Goal: Task Accomplishment & Management: Manage account settings

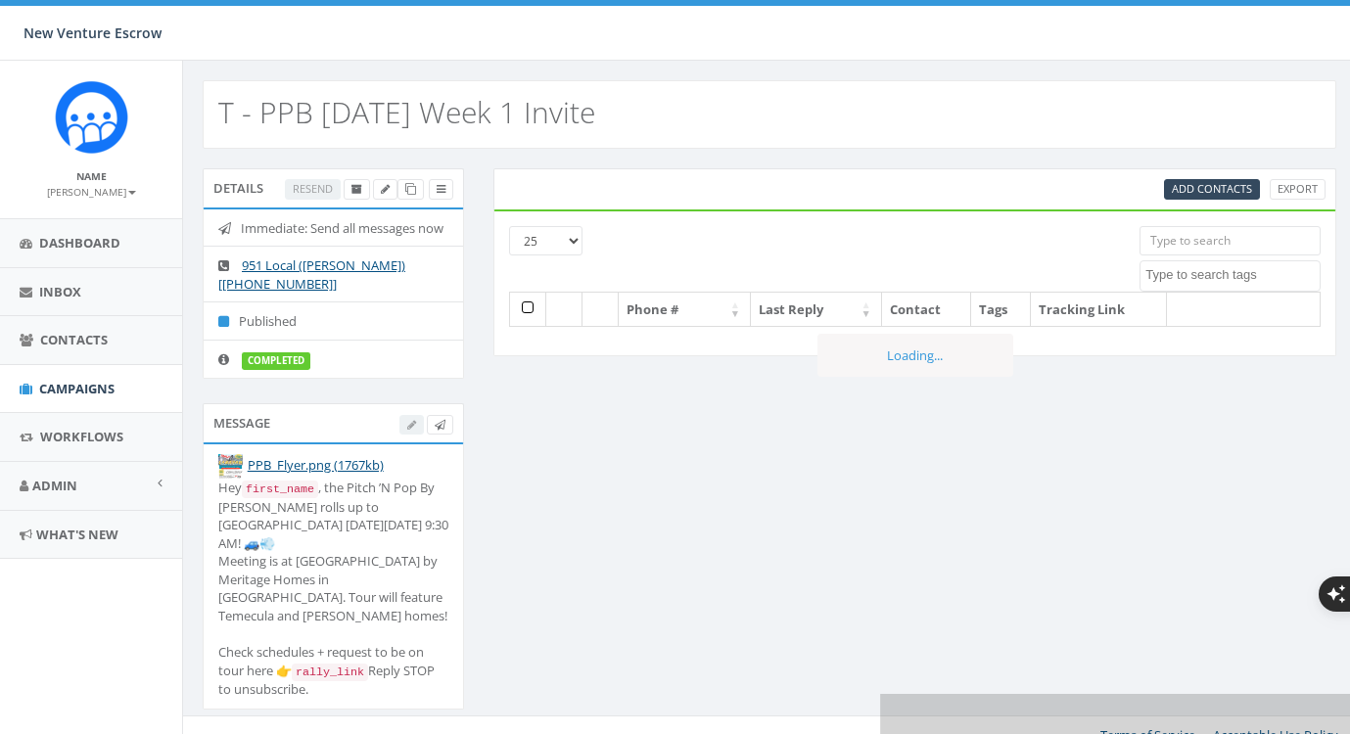
select select
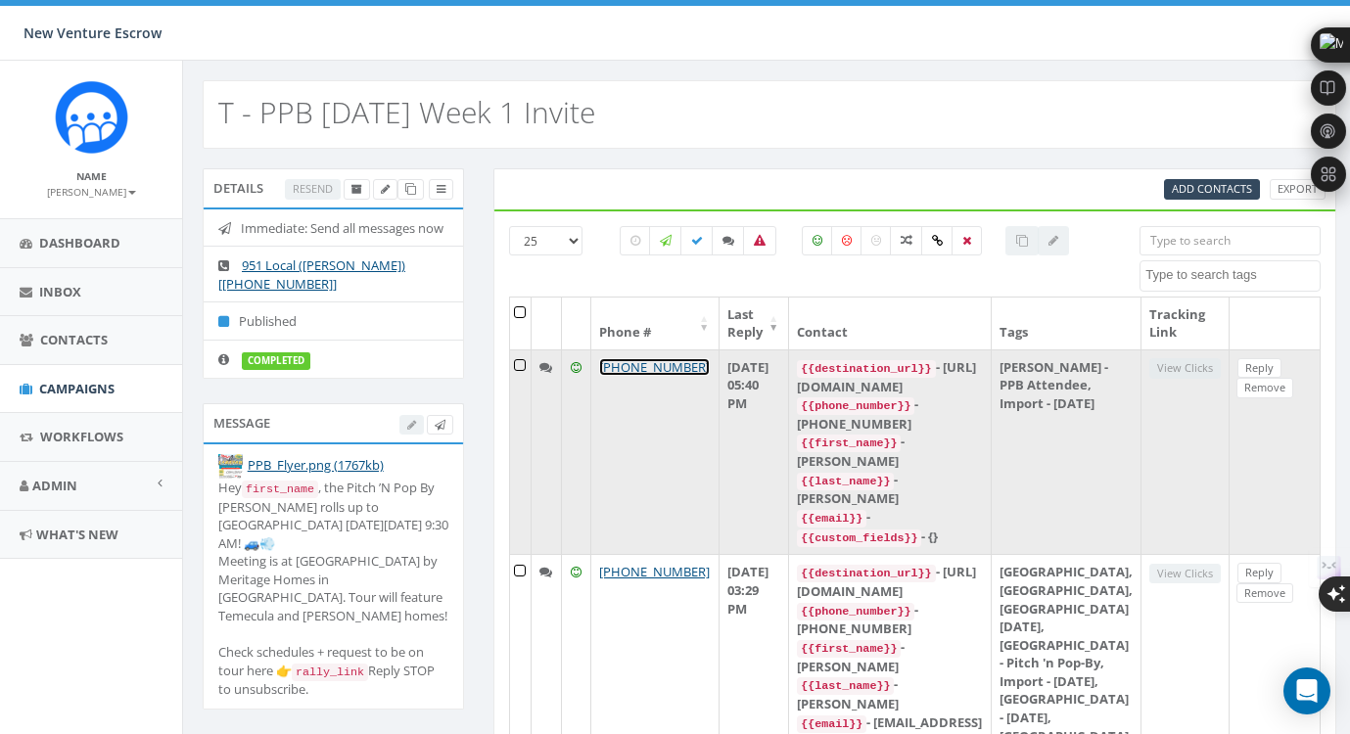
click at [634, 371] on link "+1 760-645-8382" at bounding box center [654, 367] width 111 height 18
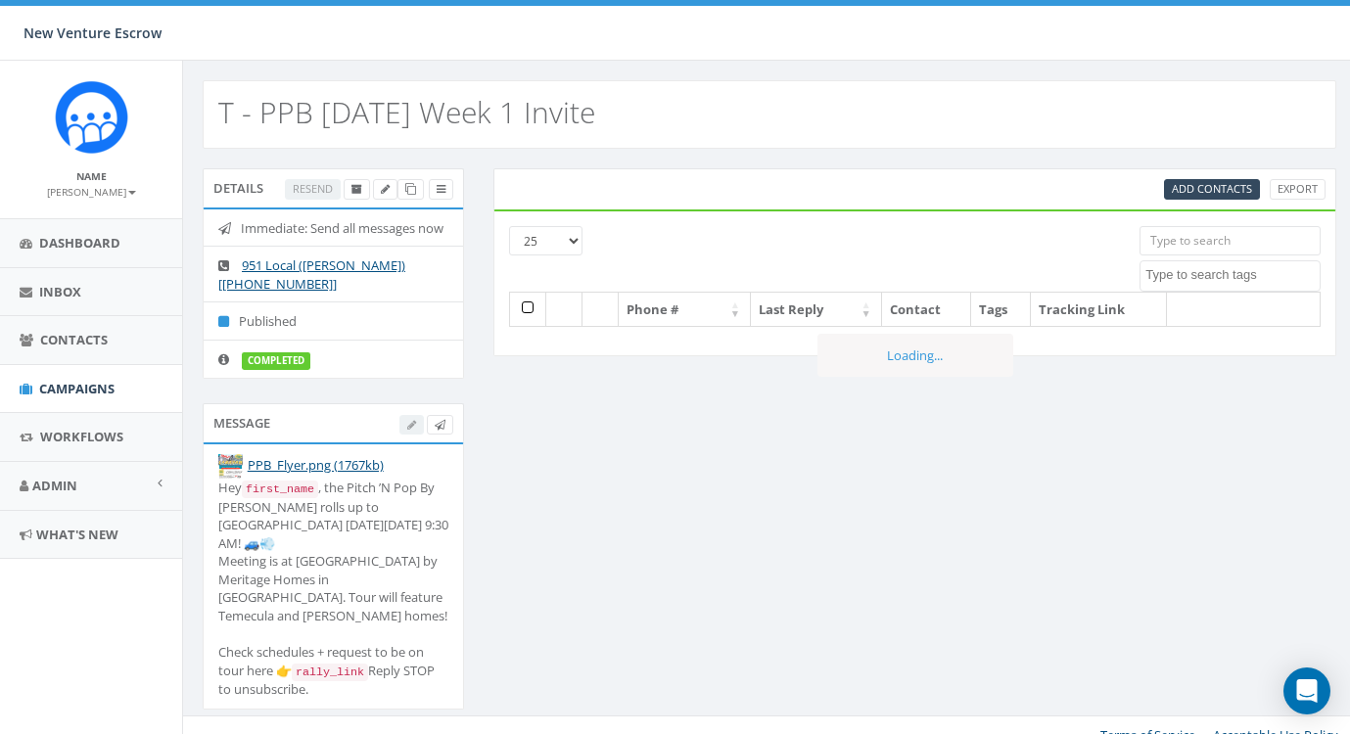
select select
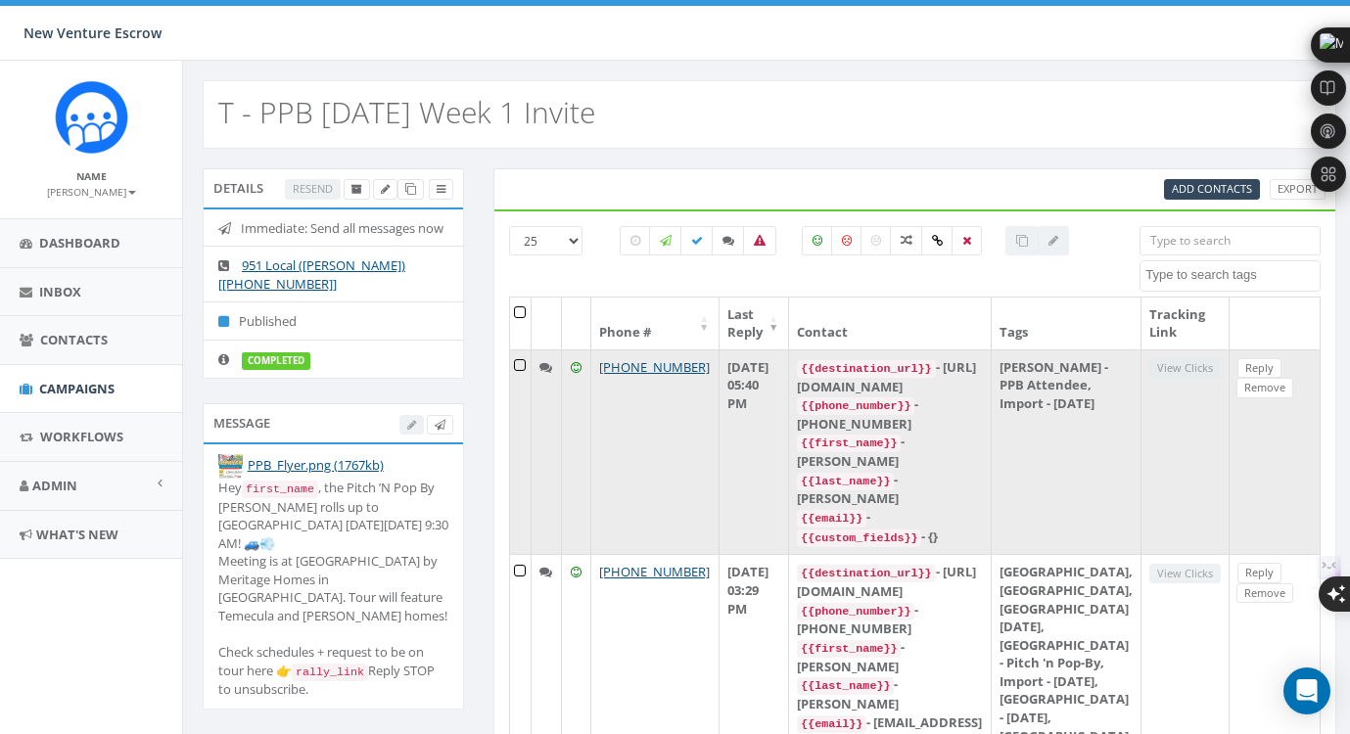
click at [548, 367] on icon at bounding box center [545, 367] width 13 height 13
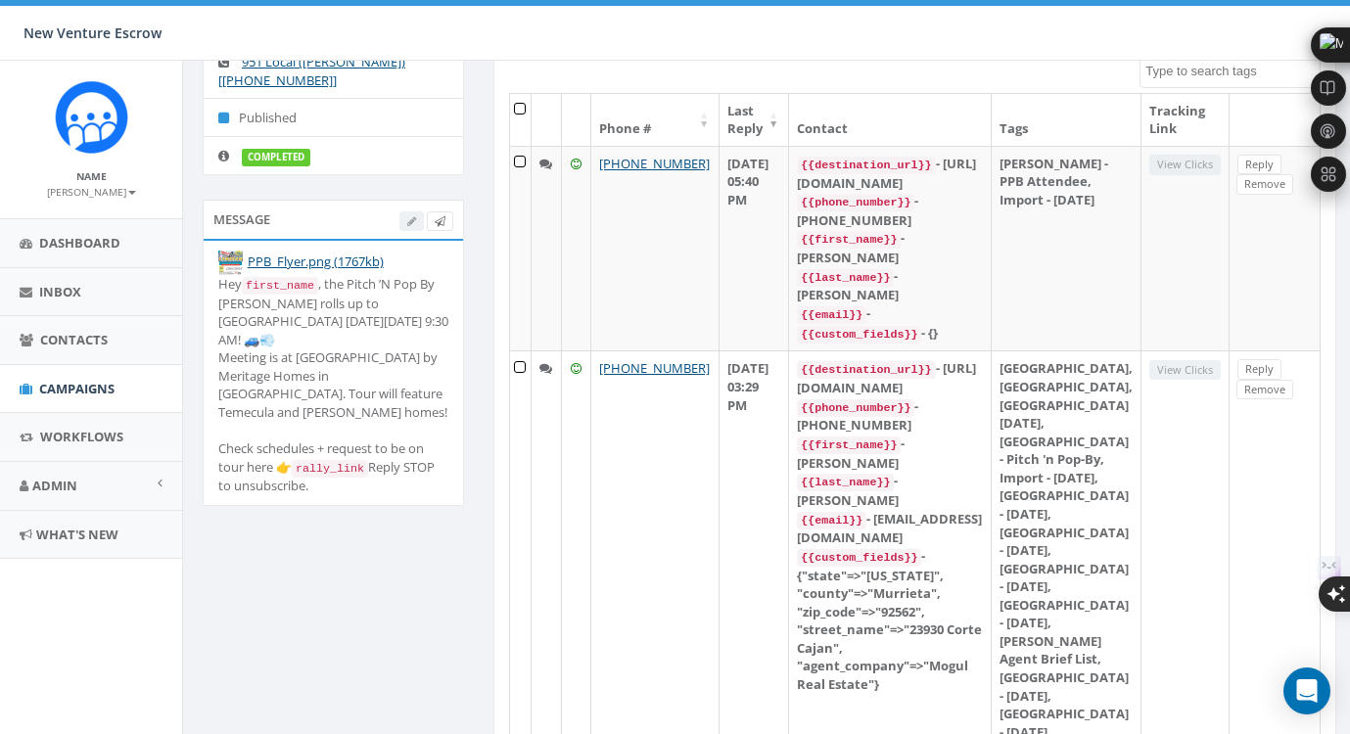
scroll to position [209, 0]
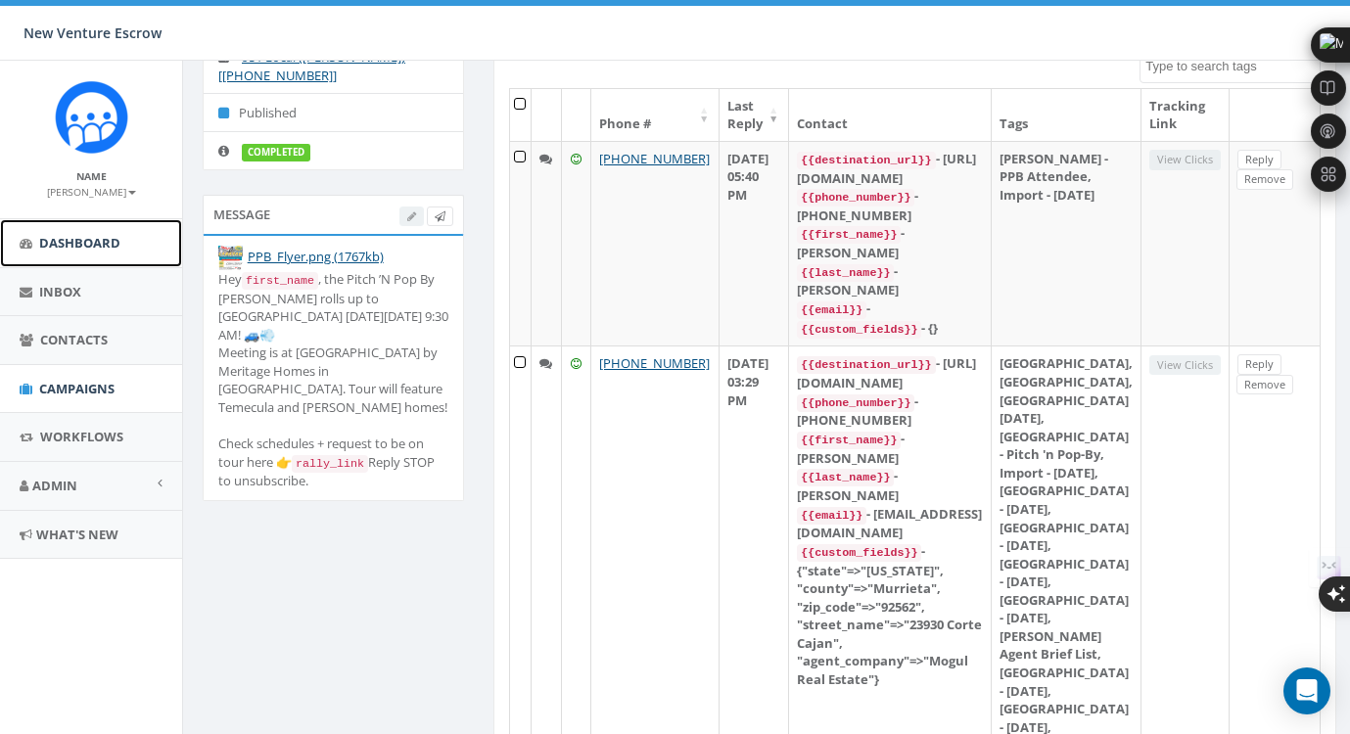
click at [63, 246] on span "Dashboard" at bounding box center [79, 243] width 81 height 18
